Goal: Book appointment/travel/reservation

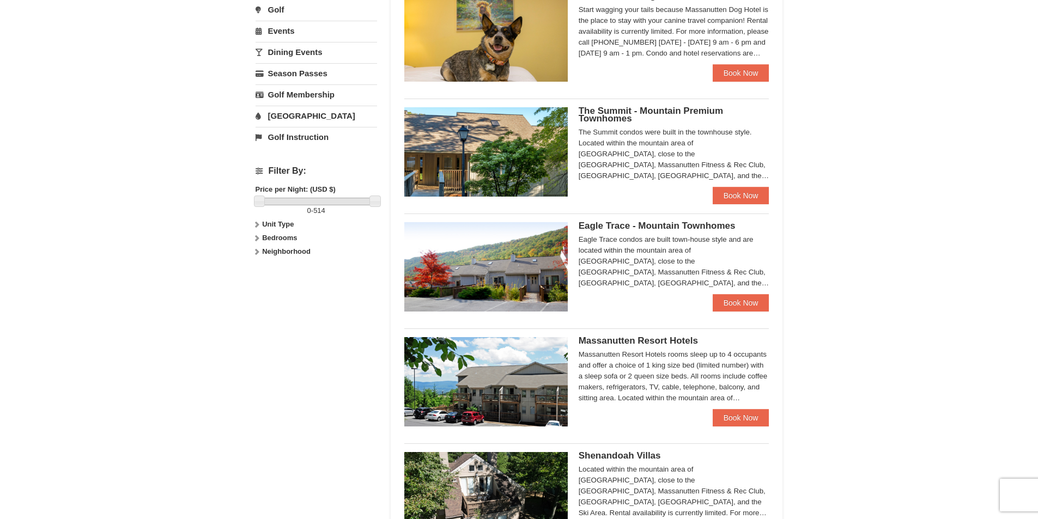
scroll to position [300, 0]
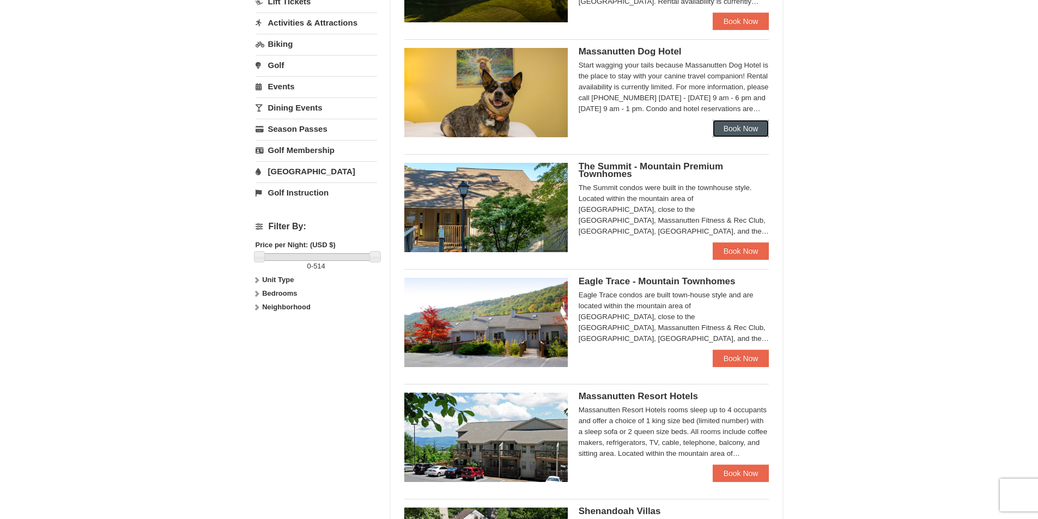
click at [737, 132] on link "Book Now" at bounding box center [741, 128] width 57 height 17
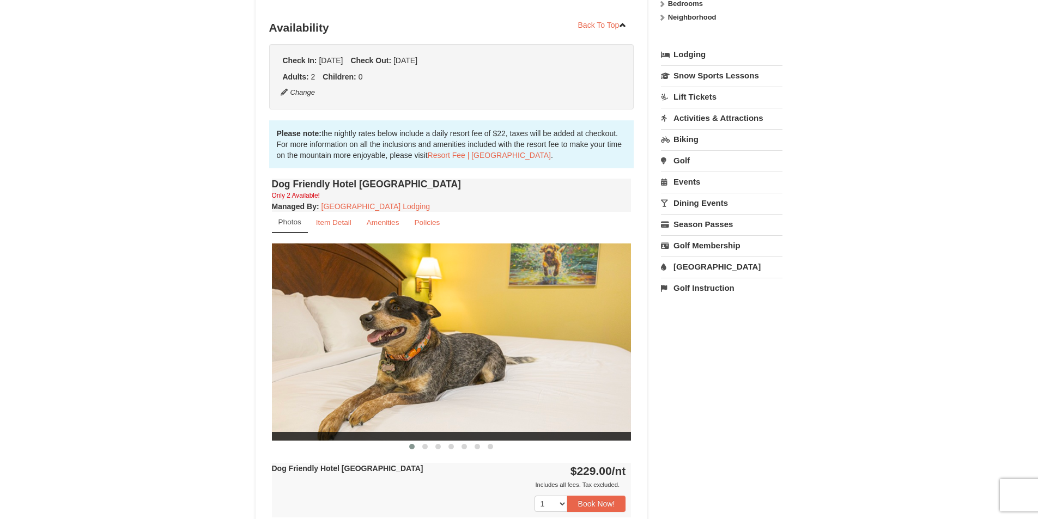
scroll to position [224, 0]
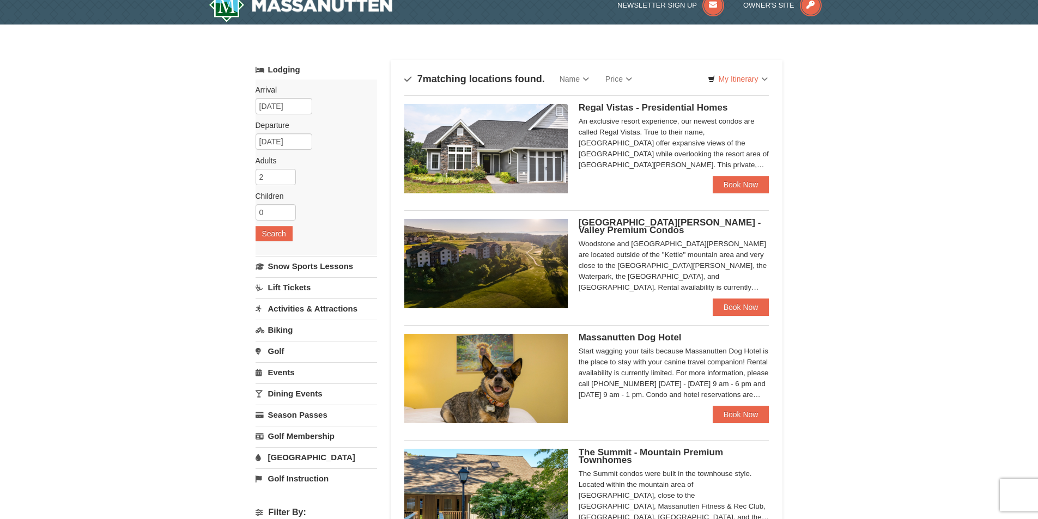
scroll to position [4, 0]
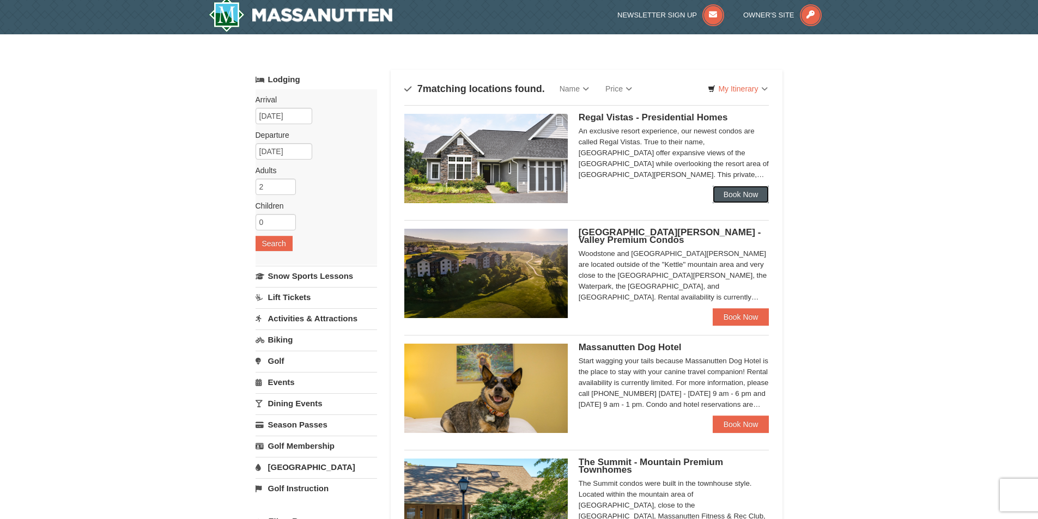
click at [741, 199] on link "Book Now" at bounding box center [741, 194] width 57 height 17
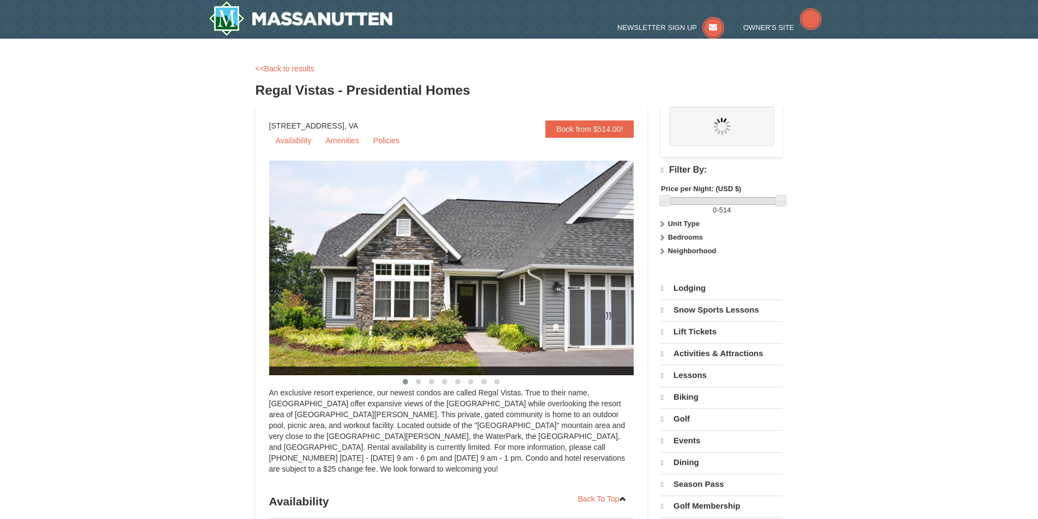
select select "10"
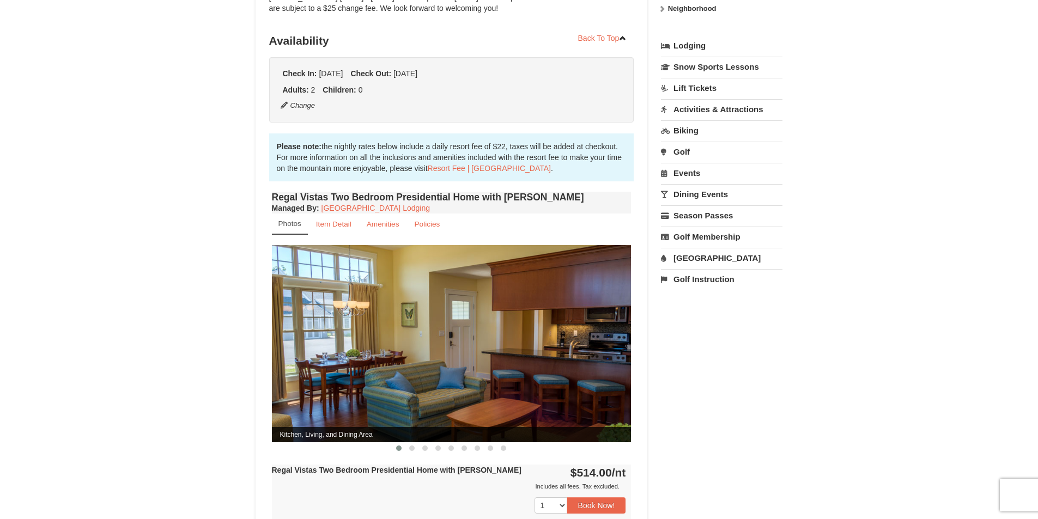
scroll to position [236, 0]
